Goal: Task Accomplishment & Management: Manage account settings

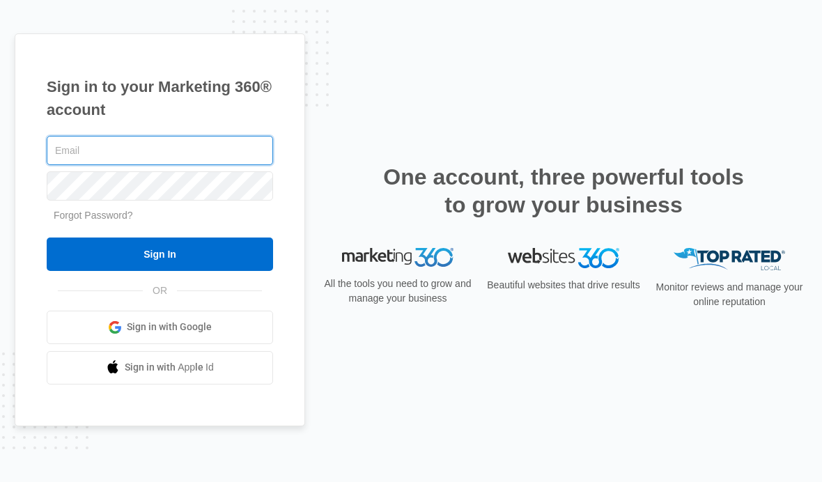
type input "[EMAIL_ADDRESS][DOMAIN_NAME]"
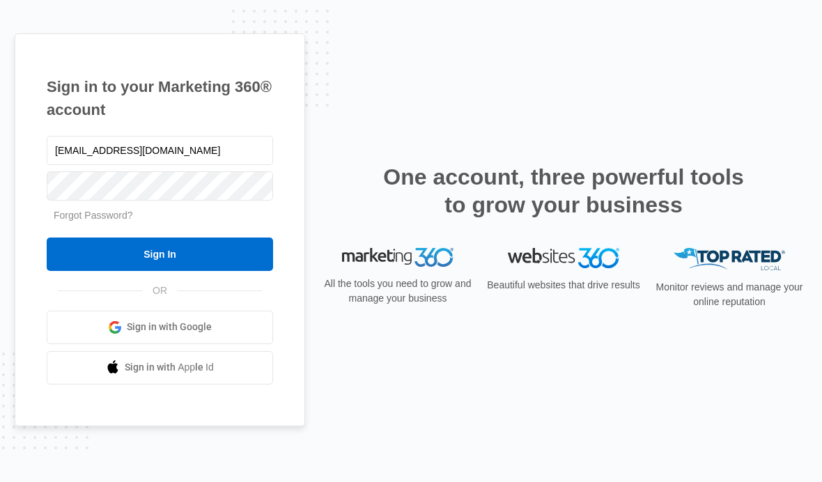
click at [113, 268] on input "Sign In" at bounding box center [160, 253] width 226 height 33
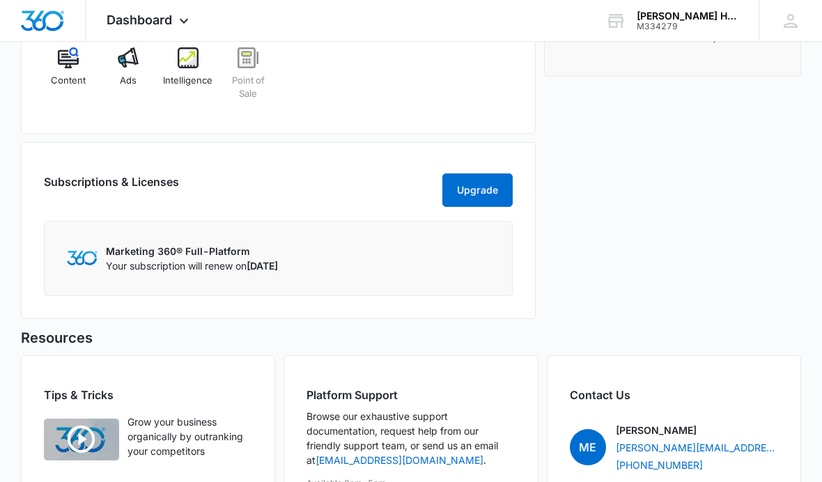
scroll to position [1007, 0]
click at [109, 250] on p "Marketing 360® Full-Platform" at bounding box center [192, 251] width 172 height 15
click at [123, 248] on p "Marketing 360® Full-Platform" at bounding box center [192, 251] width 172 height 15
click at [141, 256] on p "Marketing 360® Full-Platform" at bounding box center [192, 251] width 172 height 15
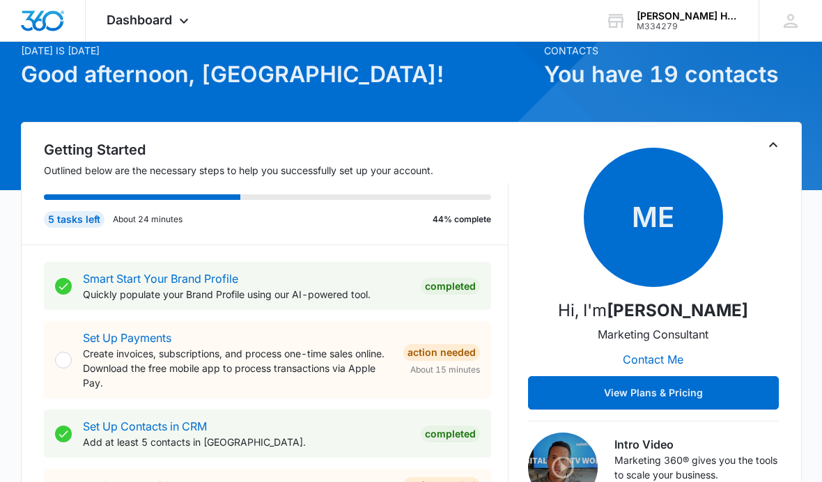
scroll to position [61, 0]
click at [704, 396] on button "View Plans & Pricing" at bounding box center [653, 392] width 251 height 33
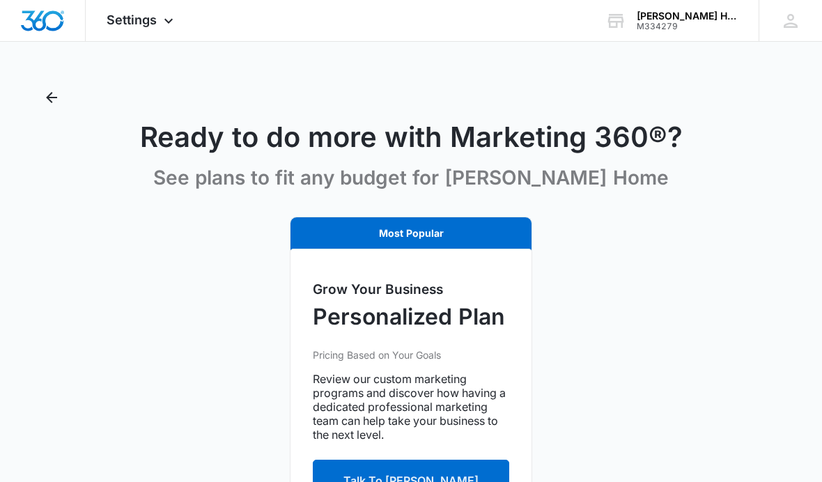
click at [52, 93] on icon "Back" at bounding box center [51, 97] width 11 height 11
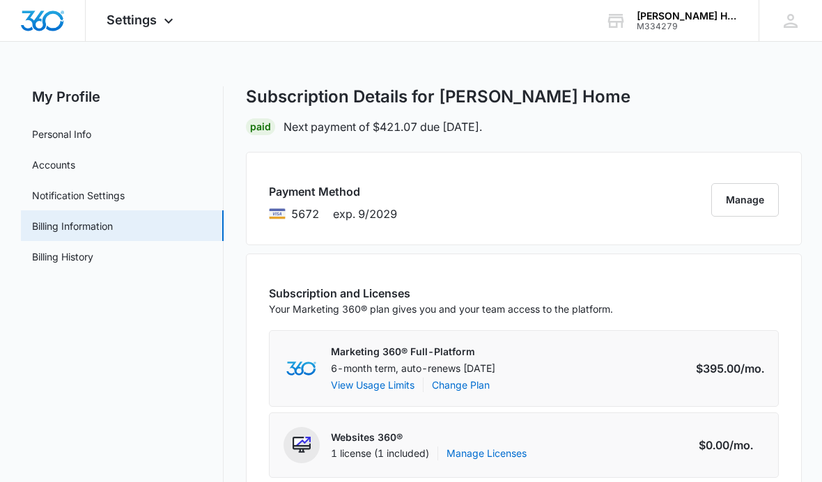
click at [769, 200] on button "Manage" at bounding box center [745, 199] width 68 height 33
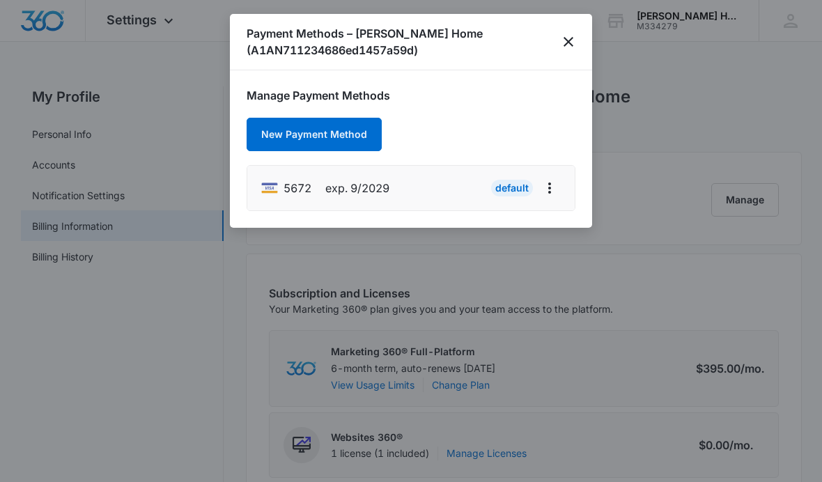
click at [281, 139] on button "New Payment Method" at bounding box center [313, 134] width 135 height 33
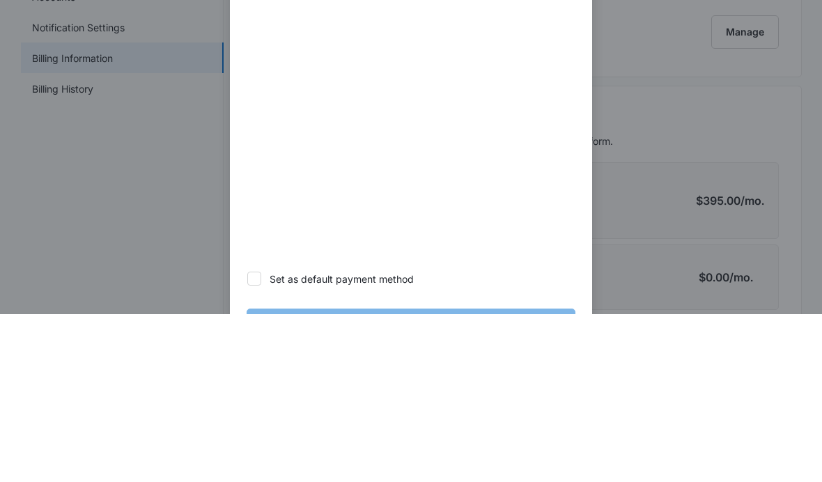
scroll to position [79, 0]
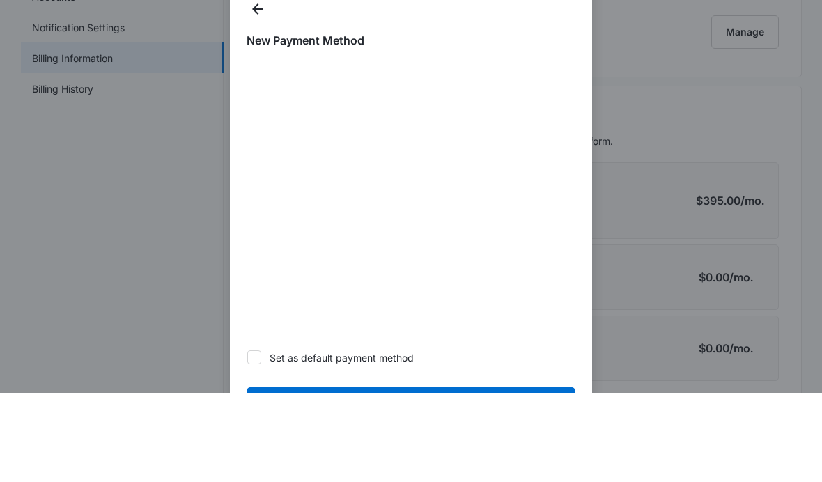
click at [253, 440] on icon at bounding box center [254, 446] width 13 height 13
click at [247, 446] on input "Set as default payment method" at bounding box center [246, 446] width 1 height 1
checkbox input "true"
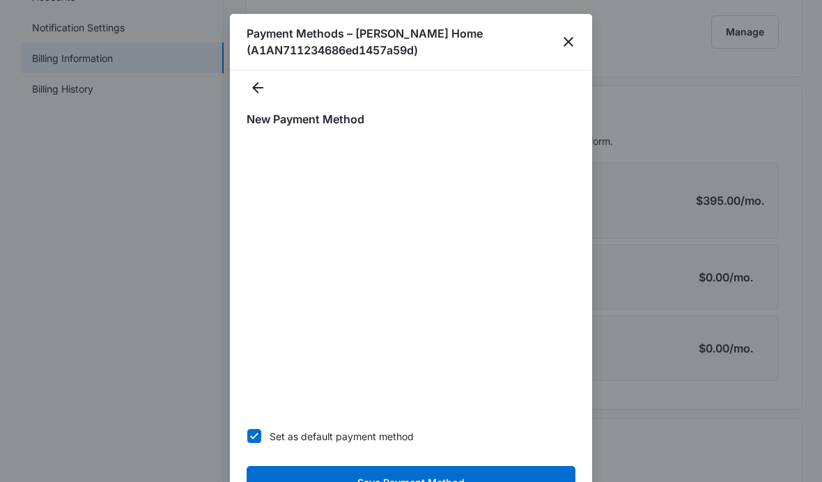
scroll to position [10, 0]
click at [283, 474] on button "Save Payment Method" at bounding box center [410, 482] width 329 height 33
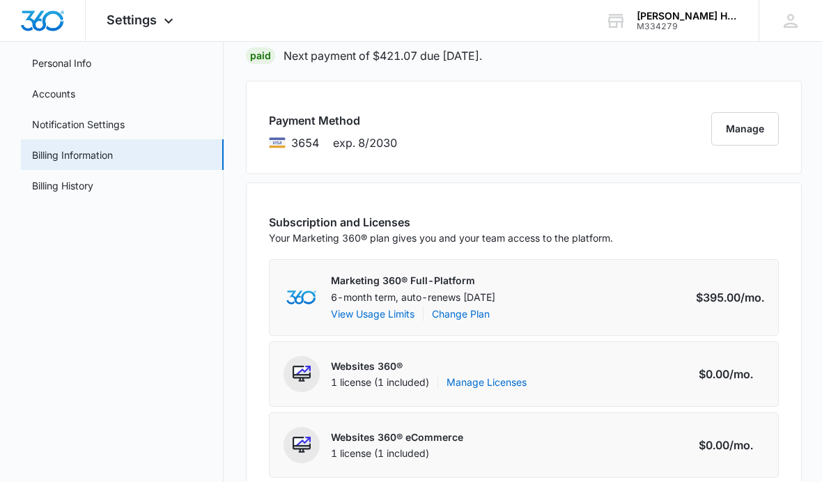
scroll to position [72, 0]
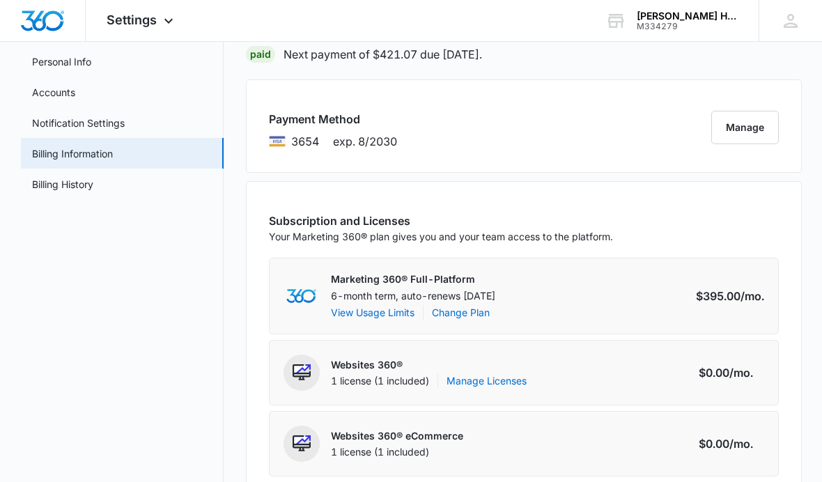
click at [362, 315] on button "View Usage Limits" at bounding box center [373, 313] width 84 height 15
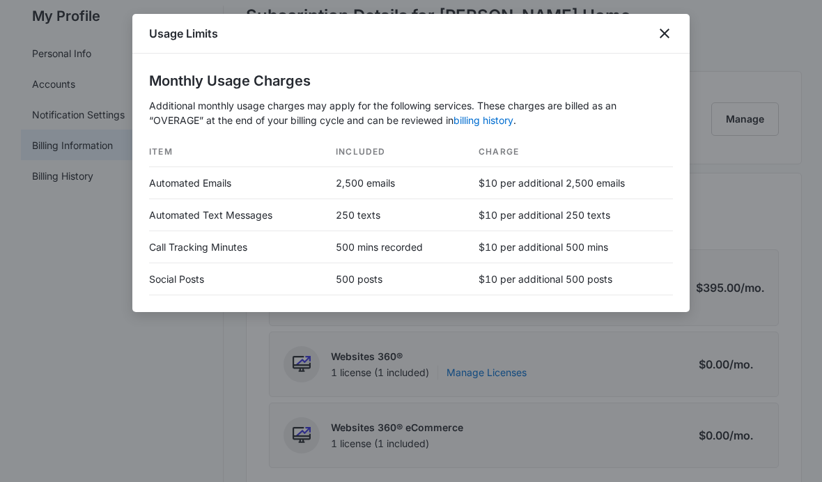
scroll to position [79, 0]
click at [666, 31] on icon "close" at bounding box center [664, 34] width 10 height 10
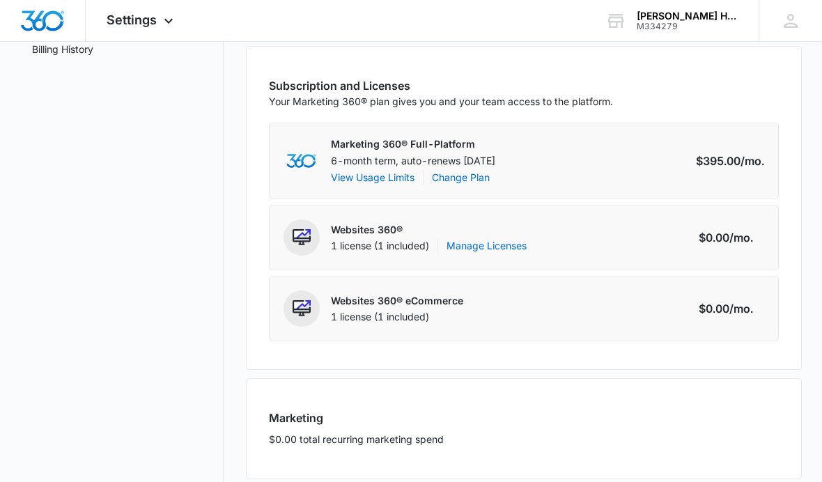
scroll to position [209, 0]
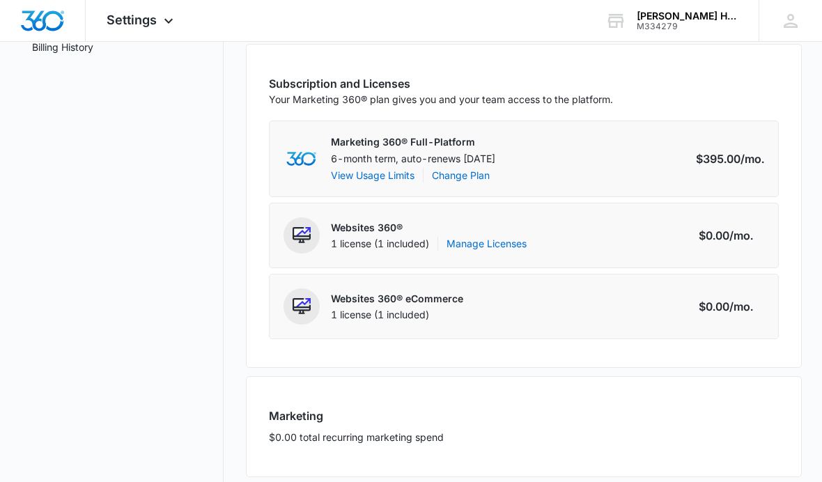
click at [461, 172] on link "Change Plan" at bounding box center [461, 175] width 58 height 15
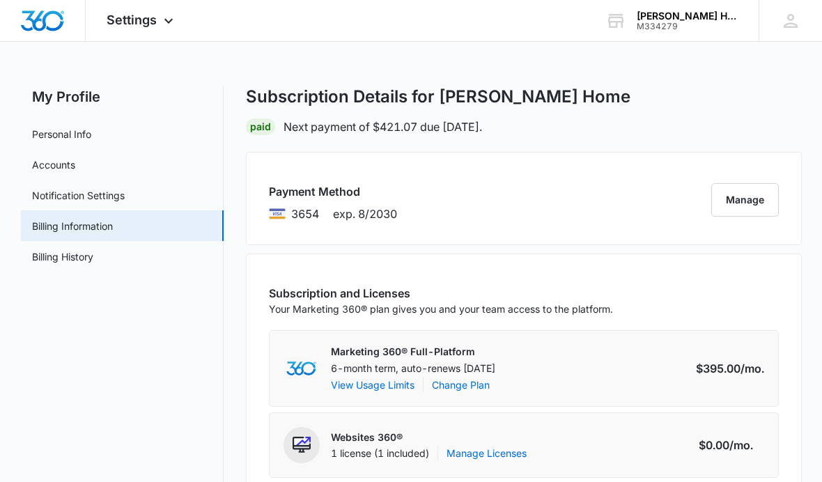
click at [45, 255] on link "Billing History" at bounding box center [62, 256] width 61 height 15
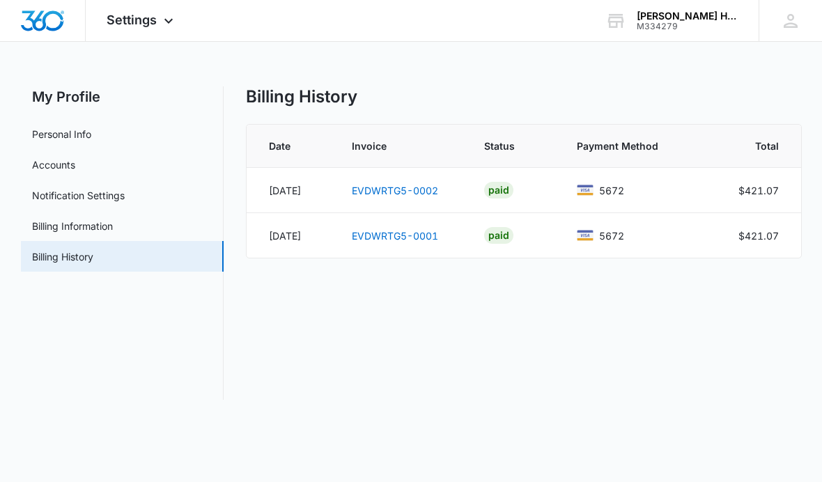
click at [46, 191] on link "Notification Settings" at bounding box center [78, 195] width 93 height 15
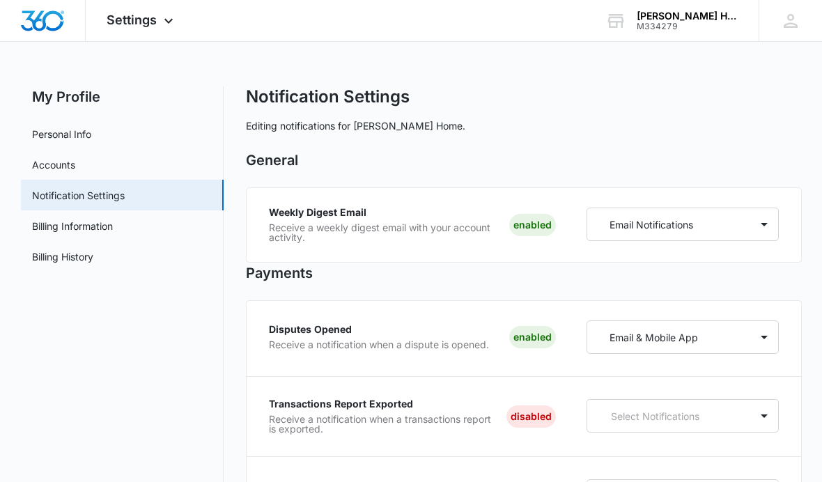
click at [48, 165] on link "Accounts" at bounding box center [53, 164] width 43 height 15
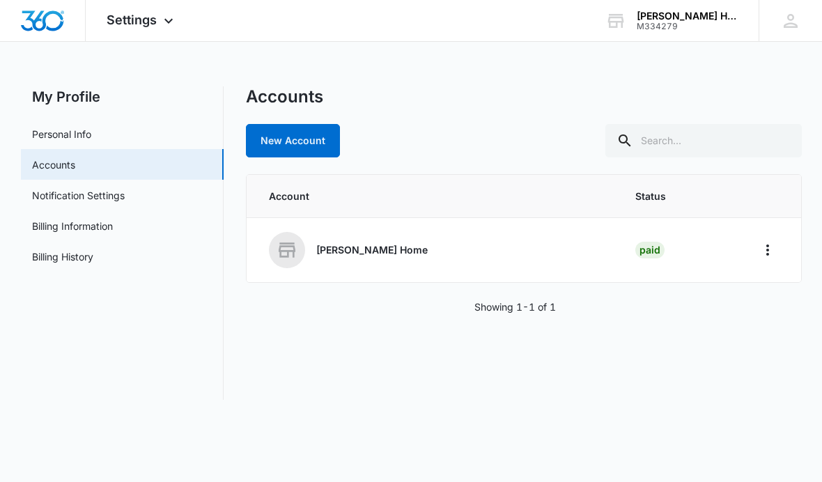
click at [52, 132] on link "Personal Info" at bounding box center [61, 134] width 59 height 15
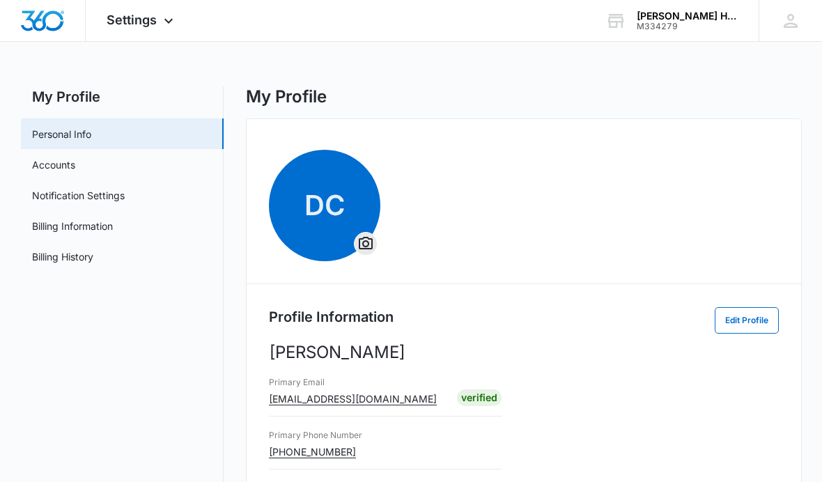
click at [52, 168] on link "Accounts" at bounding box center [53, 164] width 43 height 15
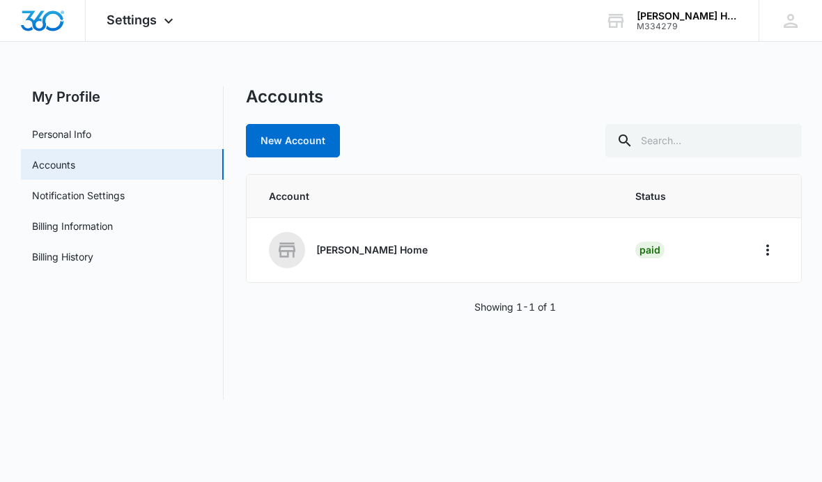
click at [50, 226] on link "Billing Information" at bounding box center [72, 226] width 81 height 15
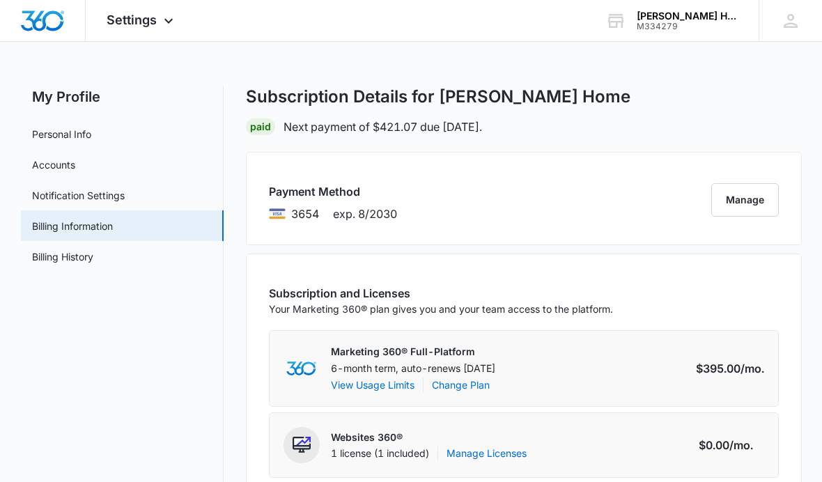
click at [133, 25] on span "Settings" at bounding box center [132, 20] width 50 height 15
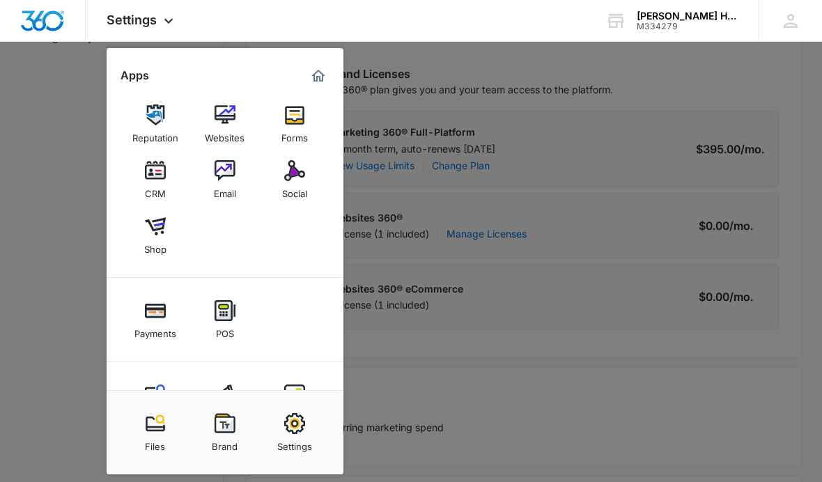
scroll to position [4, 0]
click at [227, 111] on img at bounding box center [224, 115] width 21 height 21
